Goal: Find specific page/section: Find specific page/section

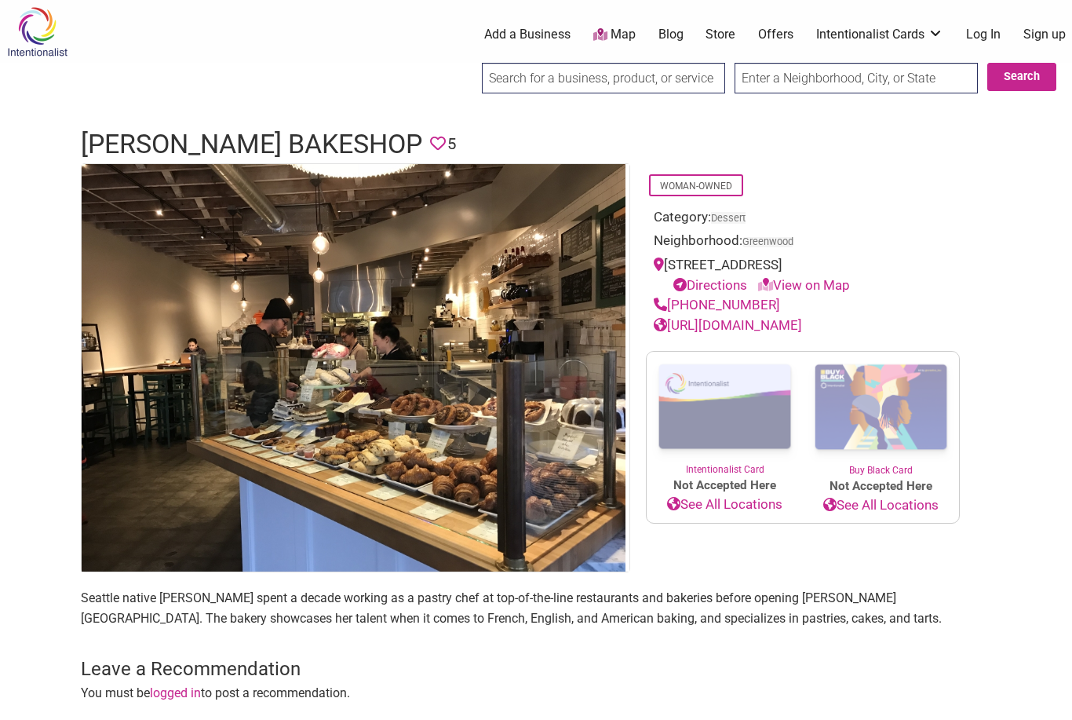
click at [44, 41] on img at bounding box center [37, 31] width 75 height 51
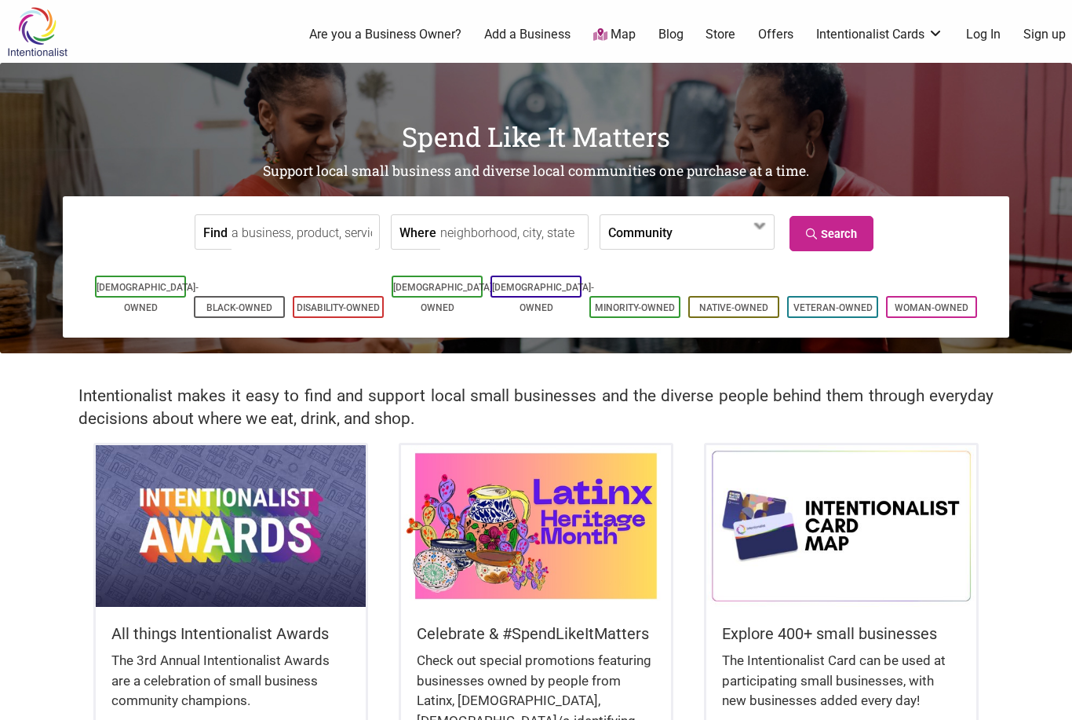
click at [463, 248] on input "Where" at bounding box center [512, 232] width 144 height 35
type input "[GEOGRAPHIC_DATA]"
click at [853, 226] on link "Search" at bounding box center [831, 233] width 84 height 35
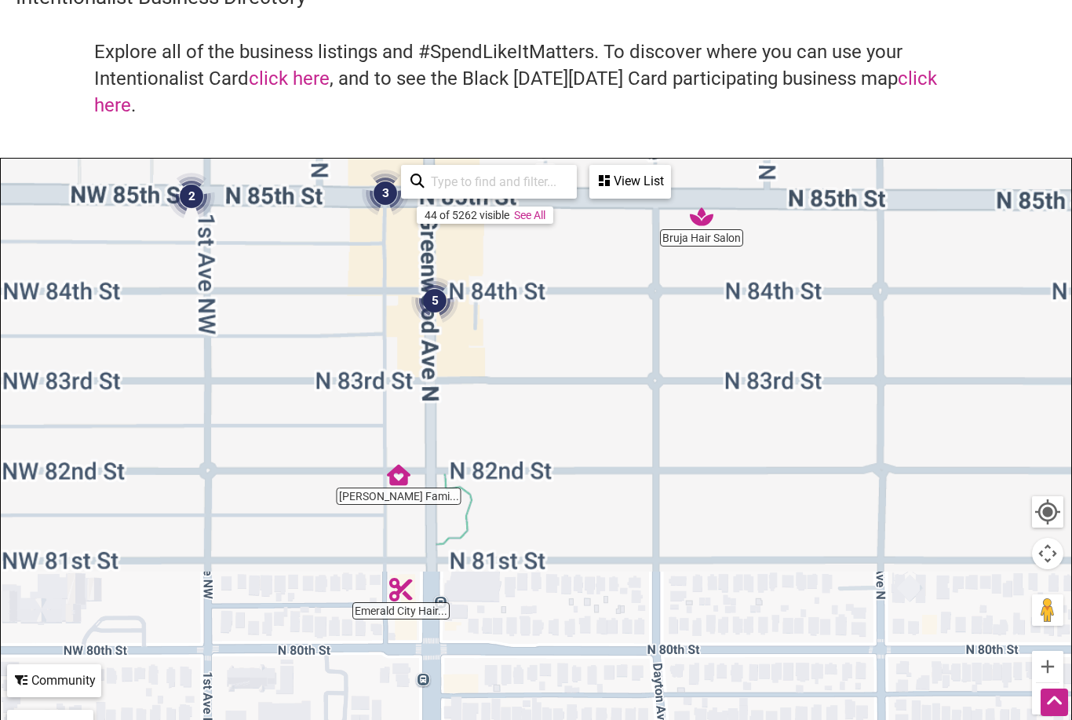
scroll to position [82, 0]
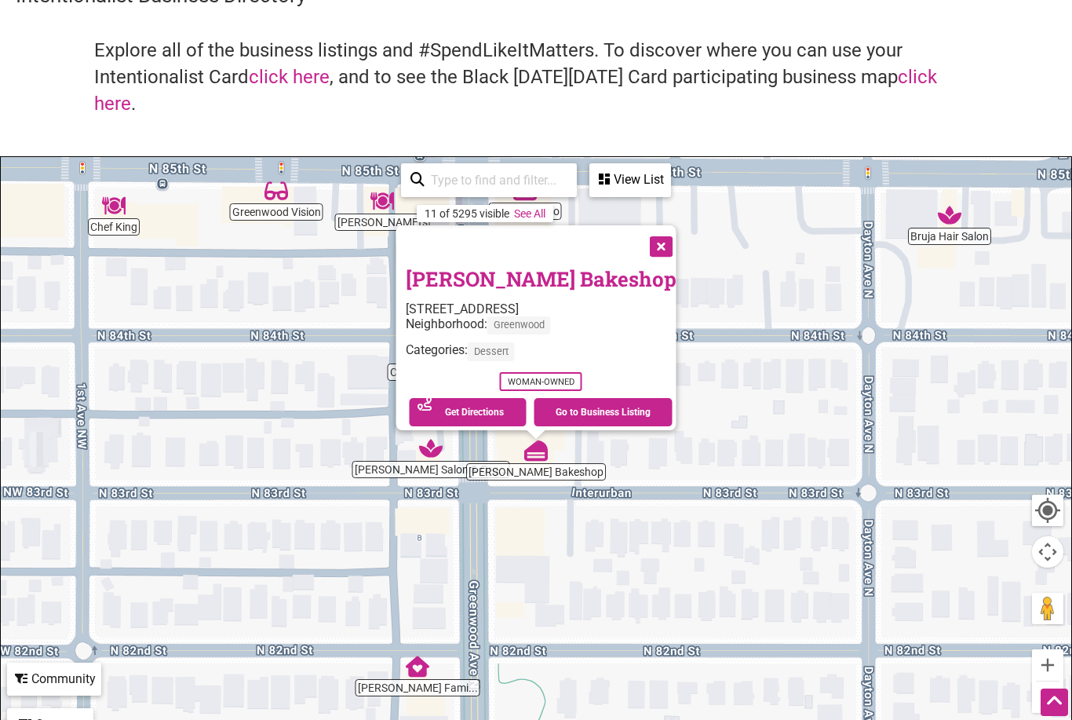
click at [328, 260] on div "Coyle's Bakeshop 8300 Greenwood Ave N, Seattle, WA 98103 Neighborhood: Greenwoo…" at bounding box center [536, 462] width 1070 height 610
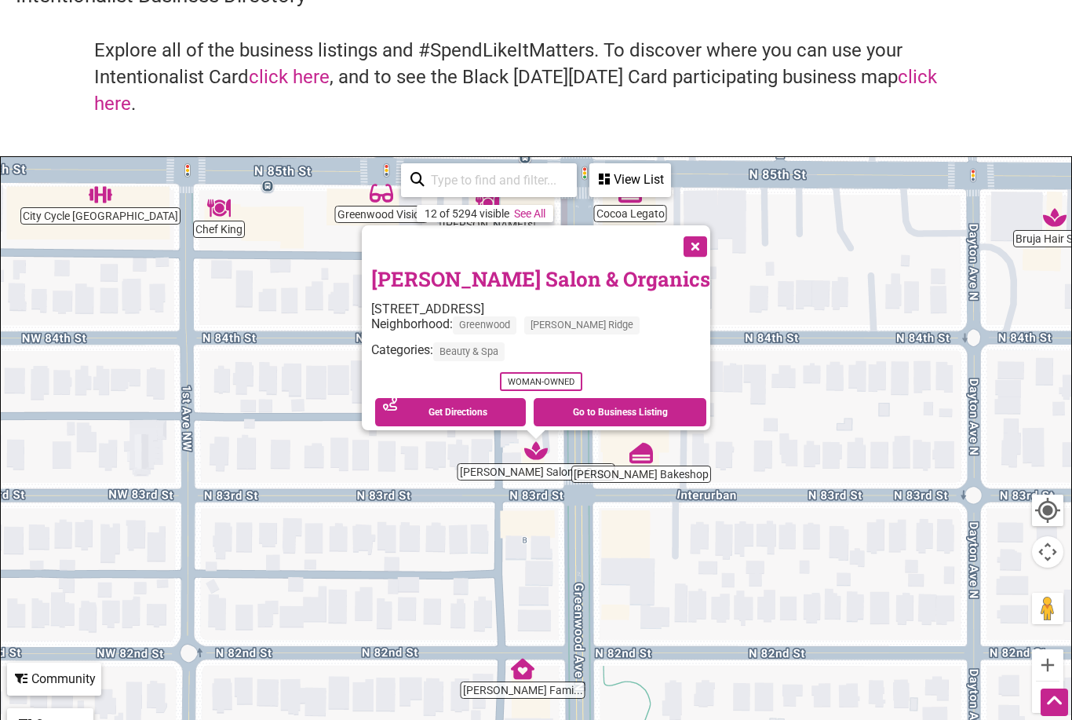
click at [674, 242] on button "Close" at bounding box center [693, 244] width 39 height 39
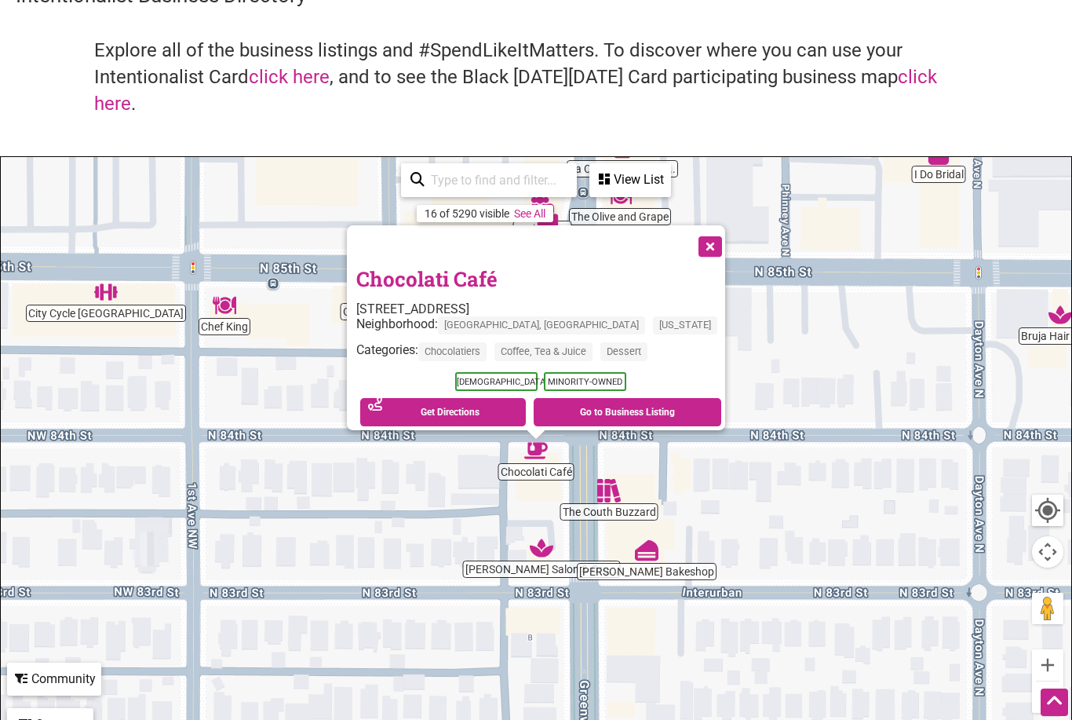
click at [689, 225] on button "Close" at bounding box center [708, 244] width 39 height 39
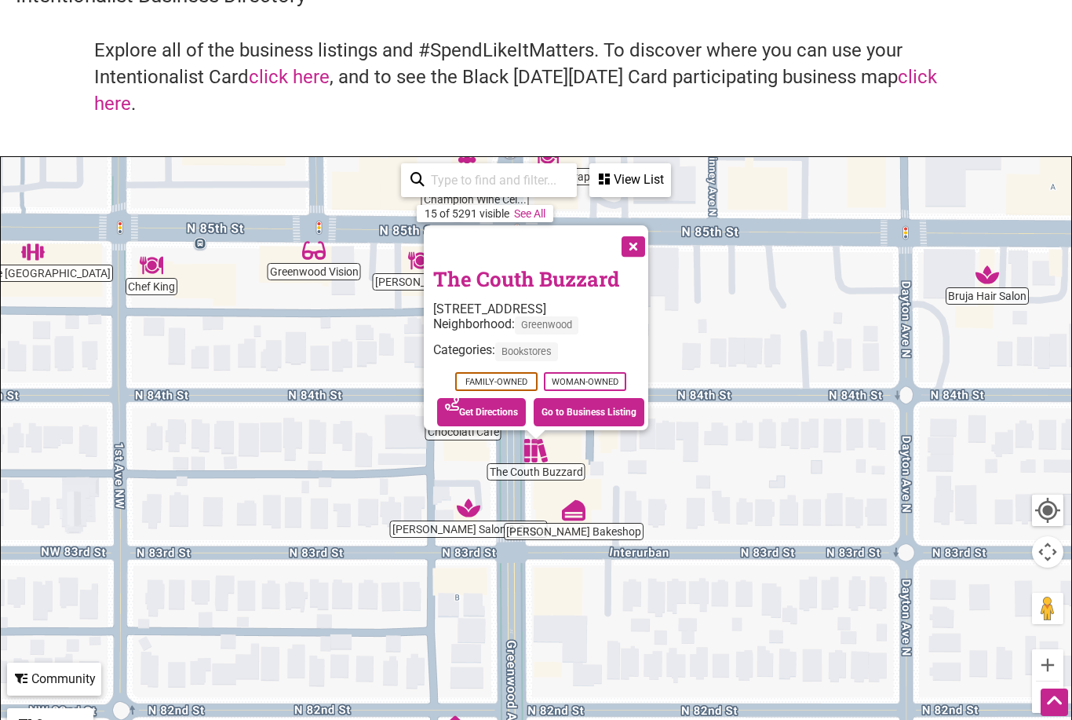
click at [651, 237] on button "Close" at bounding box center [631, 244] width 39 height 39
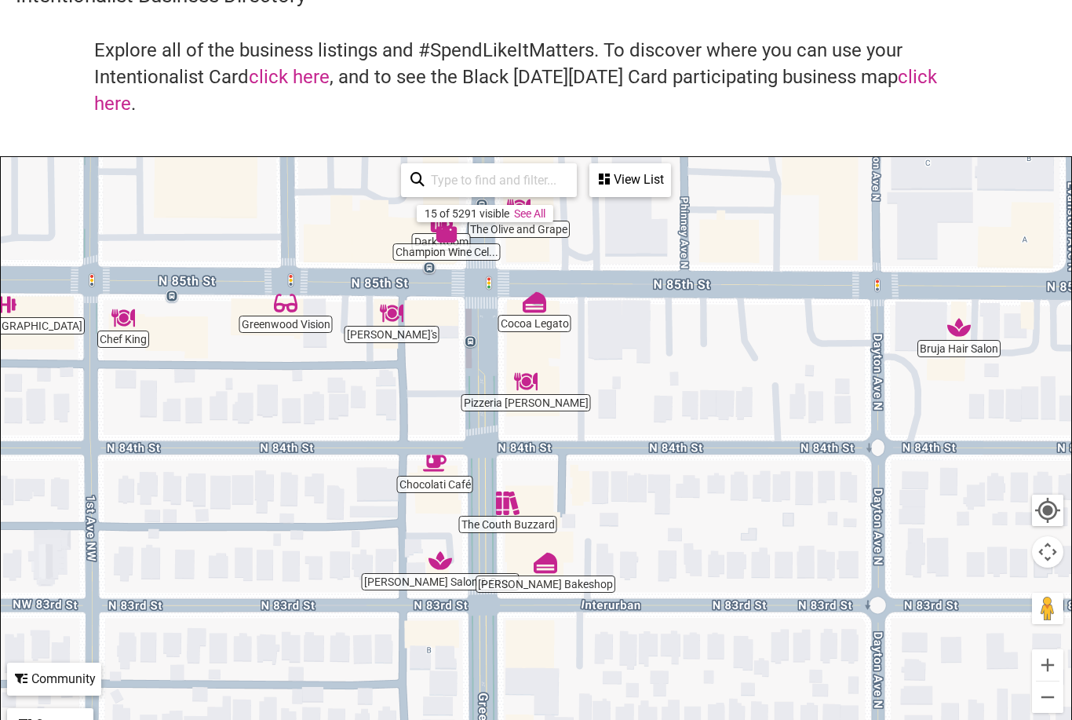
scroll to position [77, 0]
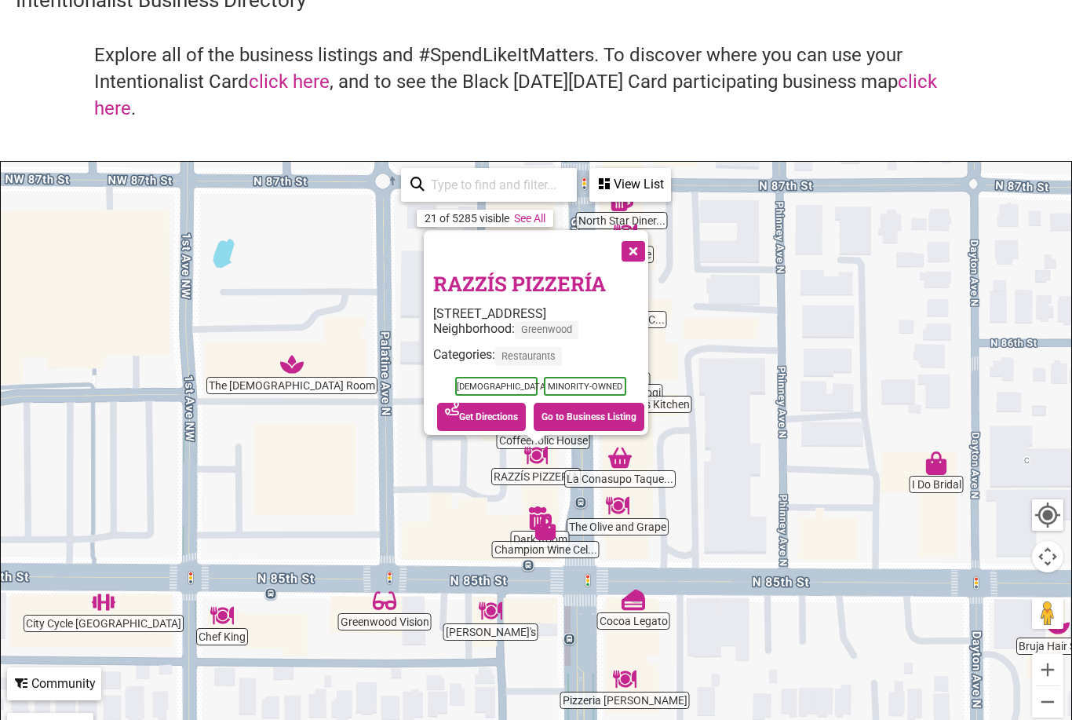
click at [650, 235] on button "Close" at bounding box center [631, 249] width 39 height 39
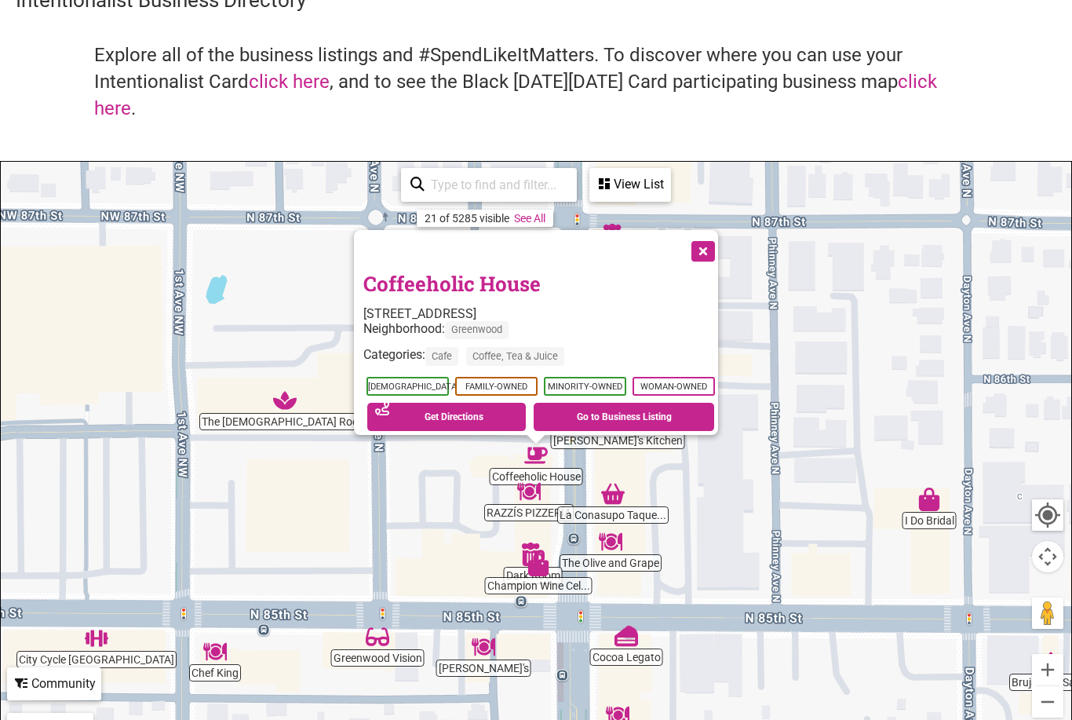
click at [712, 239] on button "Close" at bounding box center [701, 249] width 39 height 39
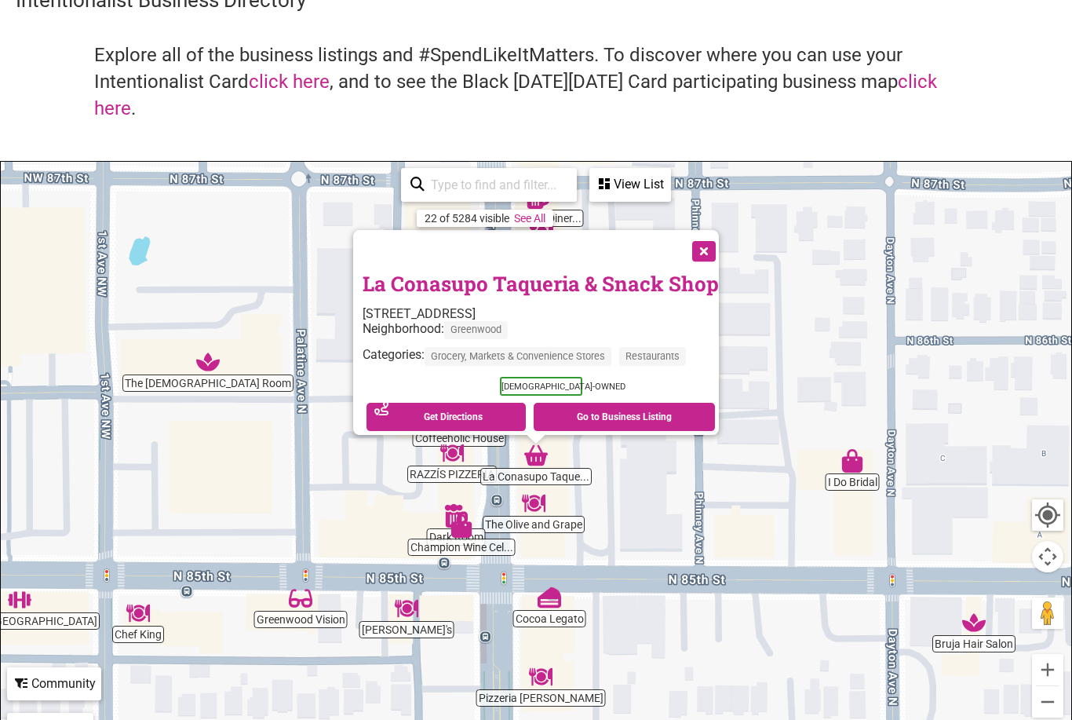
click at [712, 232] on button "Close" at bounding box center [702, 249] width 39 height 39
